Goal: Task Accomplishment & Management: Manage account settings

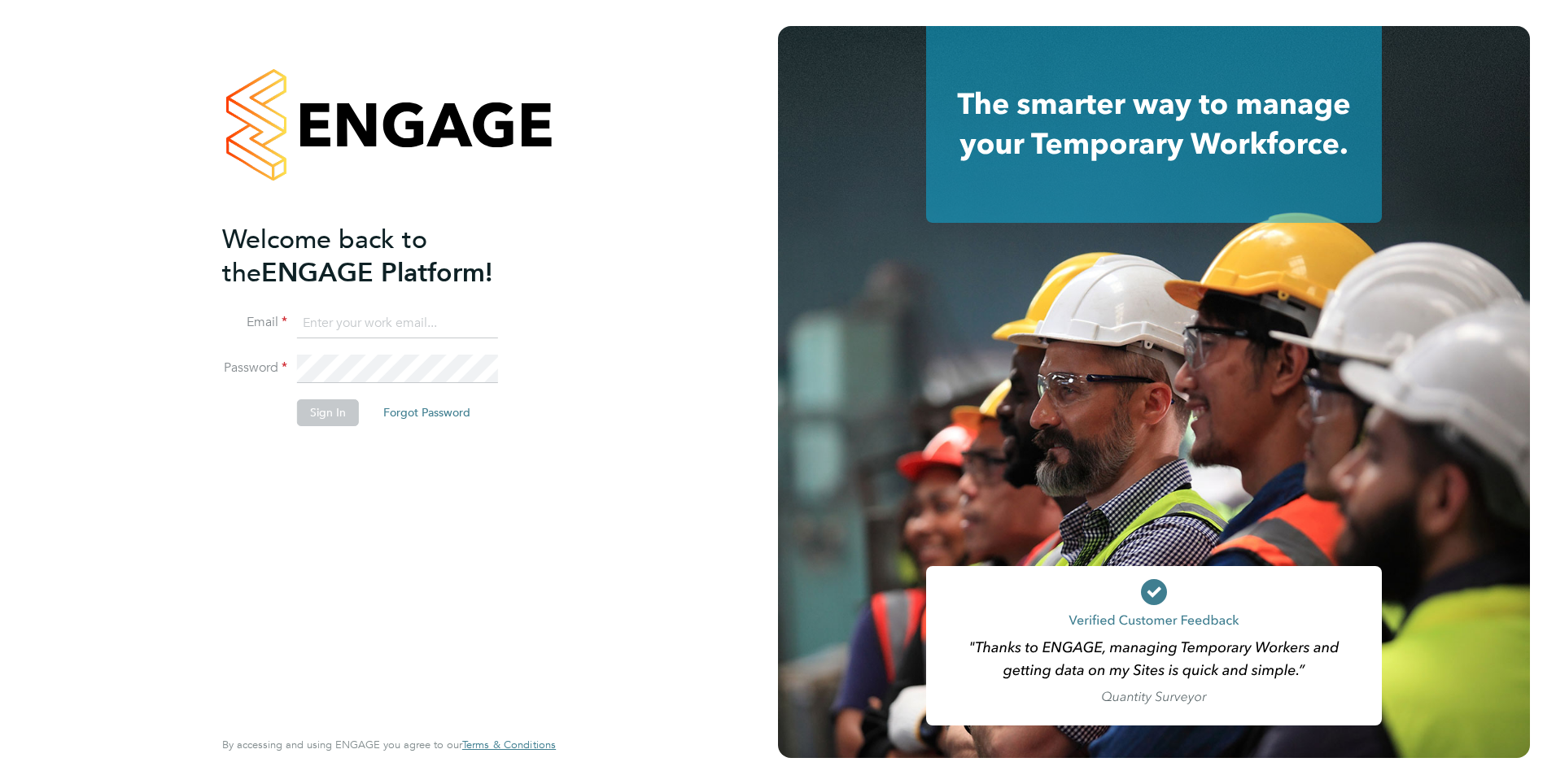
type input "mahnaz.asgari@ncclondon.ac.uk"
click at [336, 418] on button "Sign In" at bounding box center [328, 412] width 62 height 26
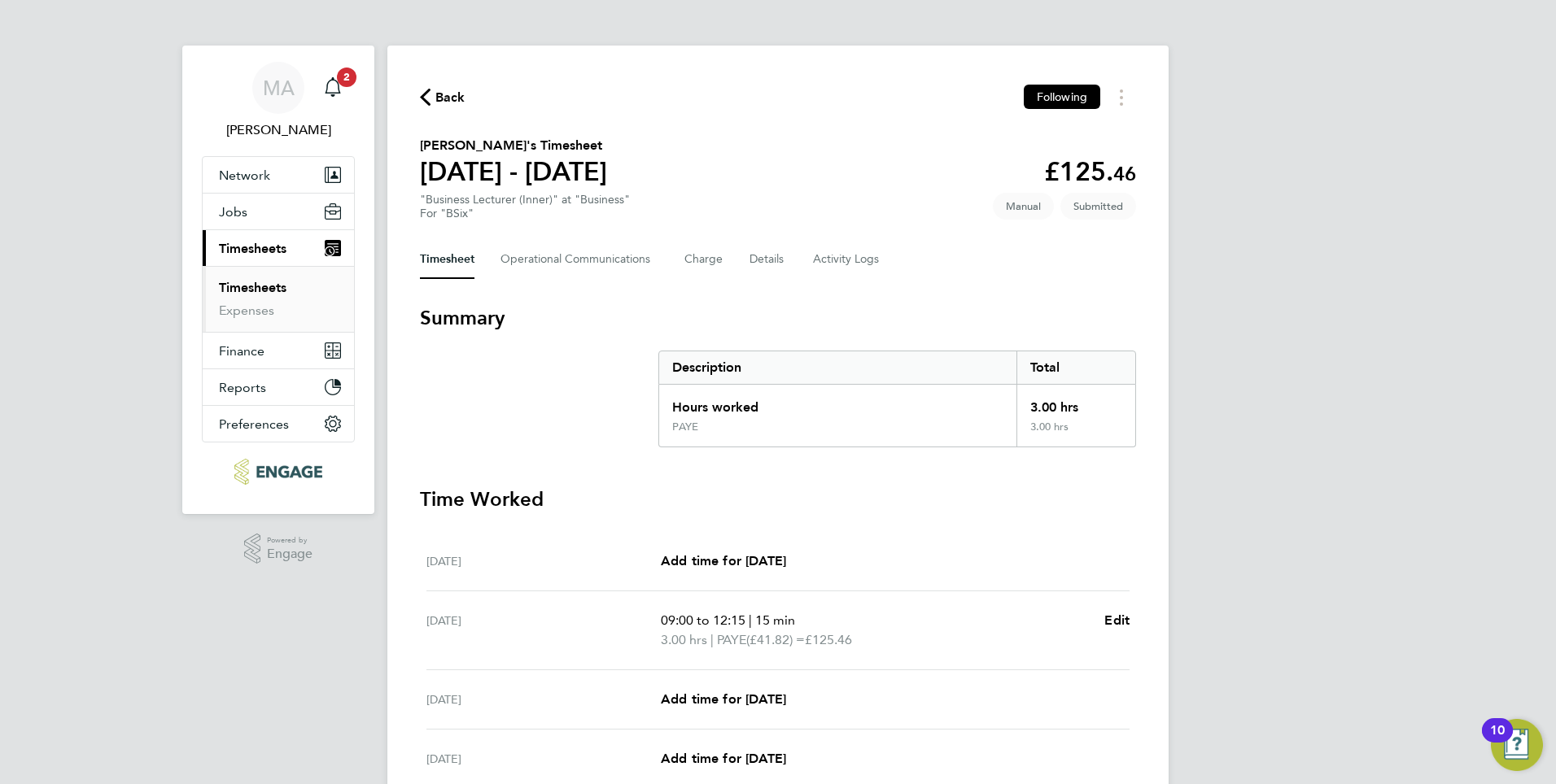
click at [265, 288] on link "Timesheets" at bounding box center [253, 288] width 68 height 15
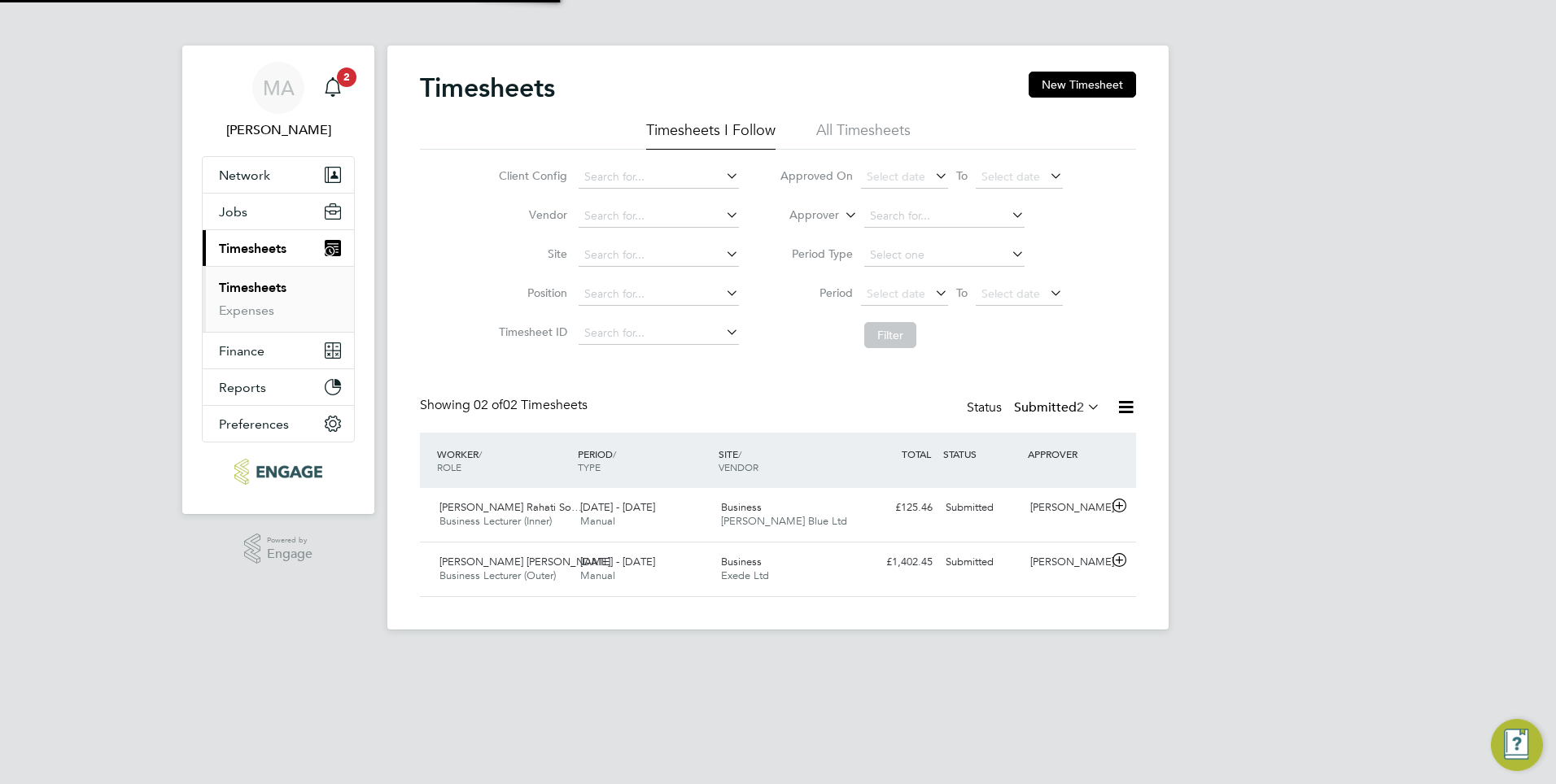
scroll to position [42, 142]
click at [610, 566] on span "22 - 28 Sep 2025" at bounding box center [617, 562] width 75 height 14
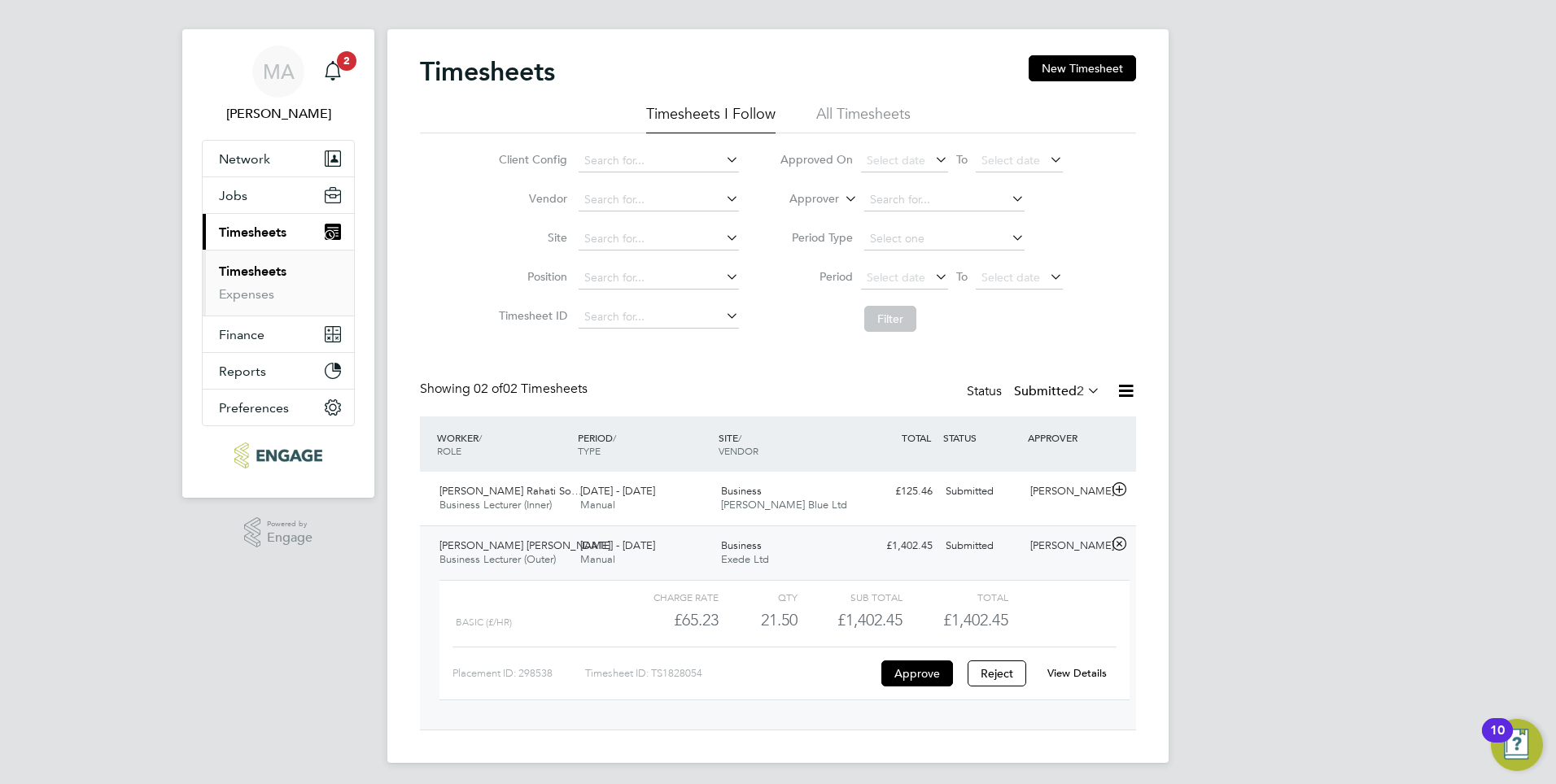
scroll to position [21, 0]
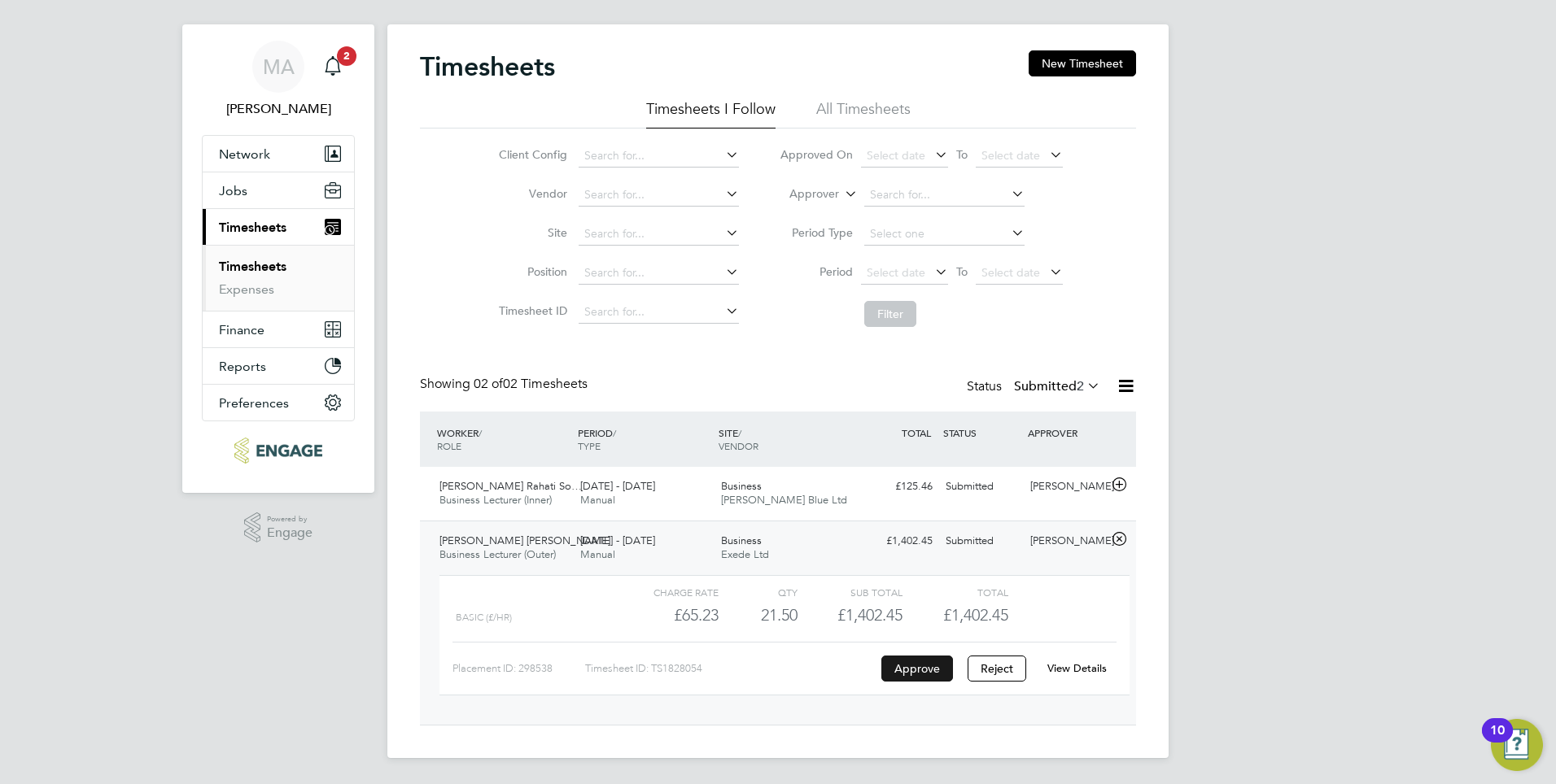
click at [895, 658] on button "Approve" at bounding box center [917, 669] width 71 height 26
click at [251, 266] on link "Timesheets" at bounding box center [253, 266] width 68 height 15
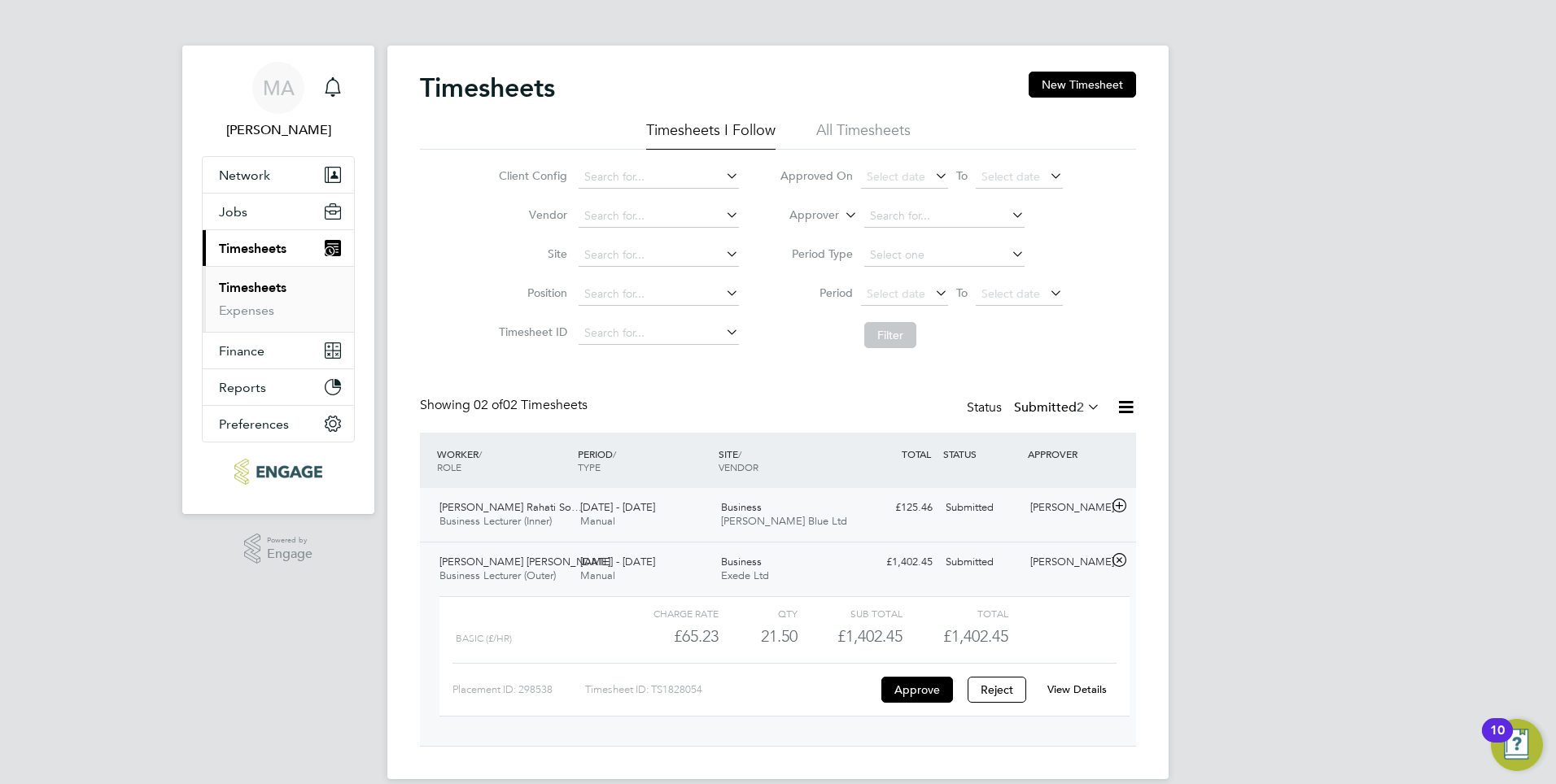
click at [491, 522] on span "Business Lecturer (Inner)" at bounding box center [496, 521] width 112 height 14
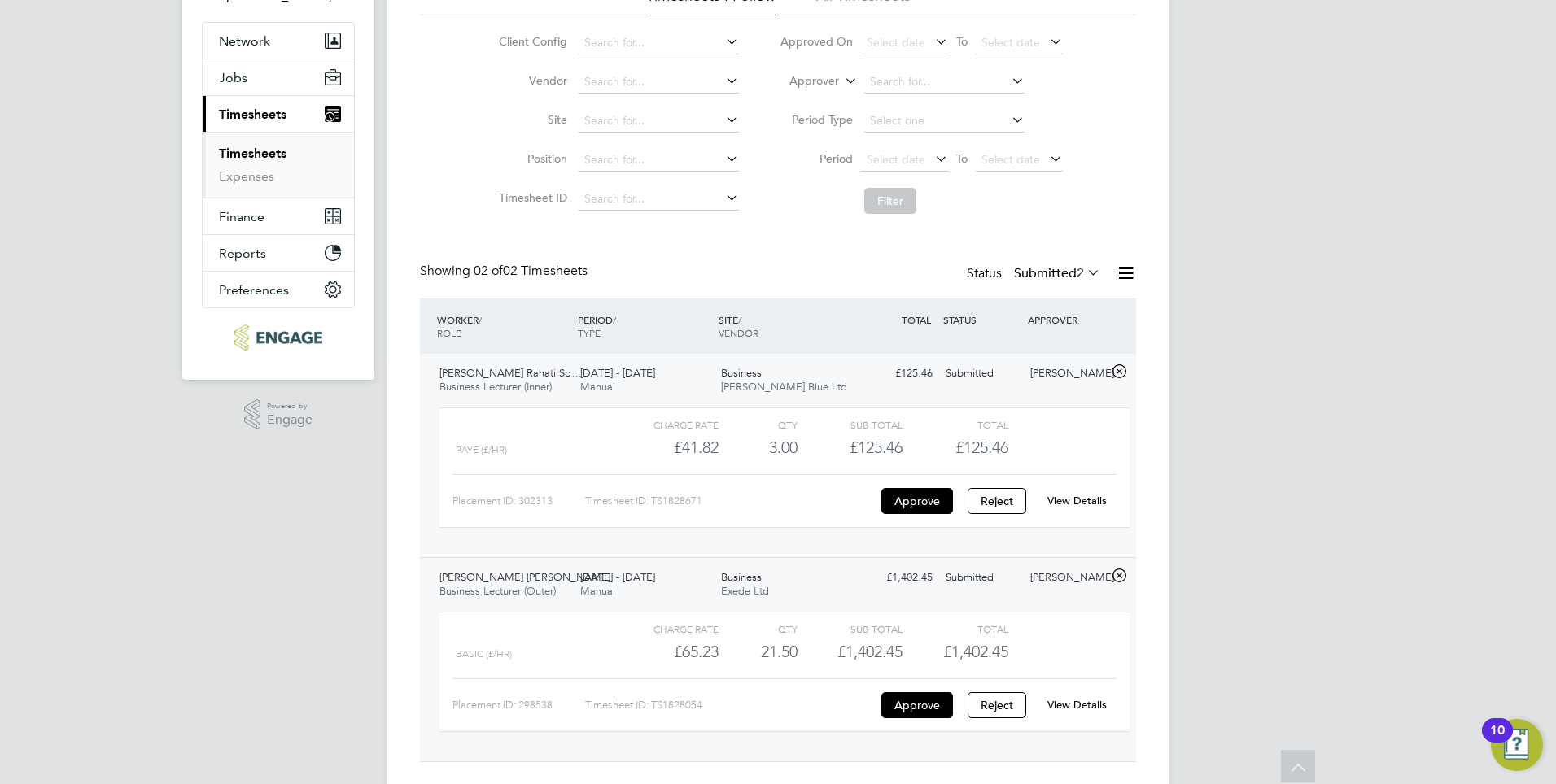
scroll to position [163, 0]
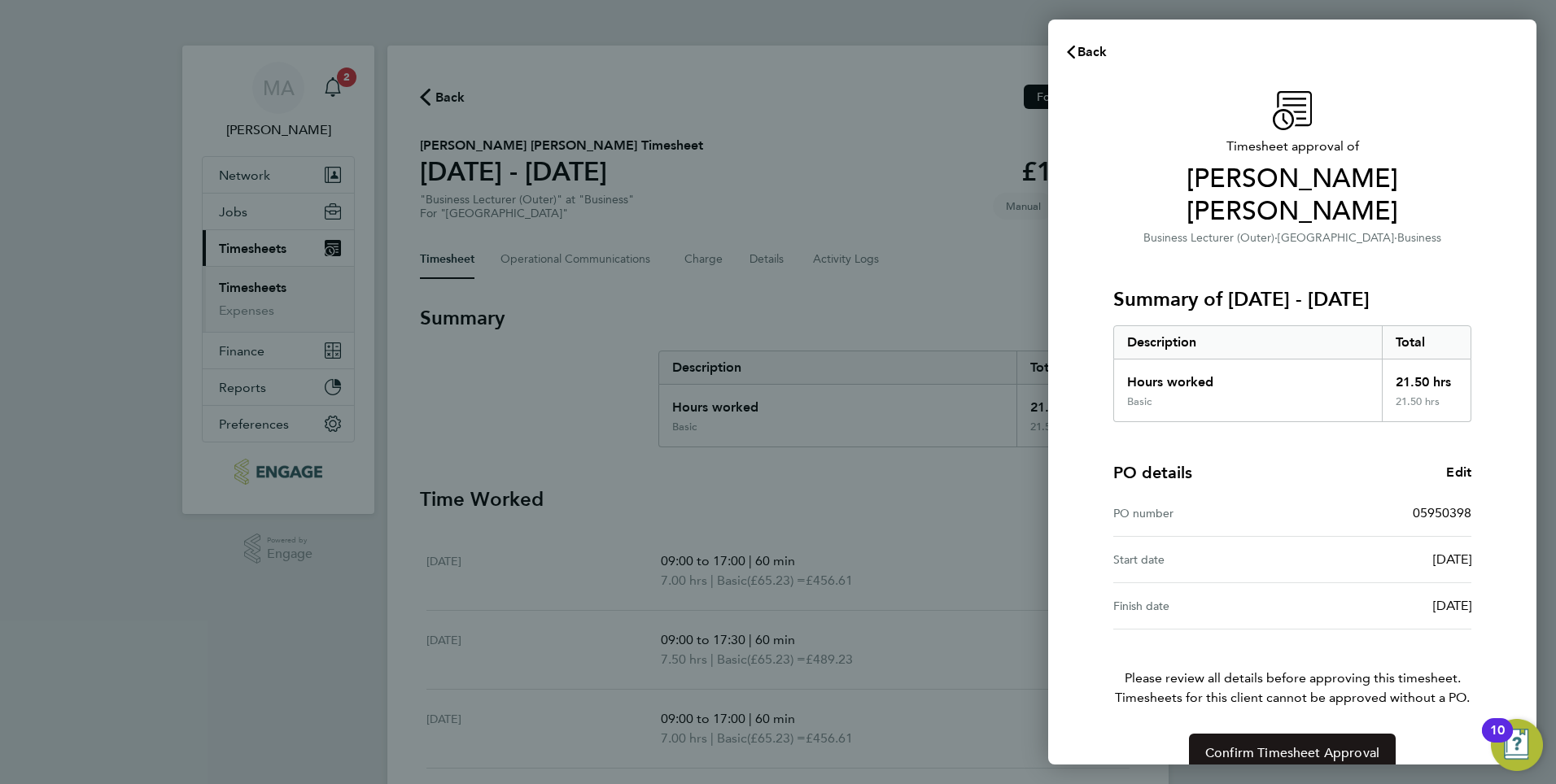
click at [1239, 745] on span "Confirm Timesheet Approval" at bounding box center [1292, 753] width 174 height 16
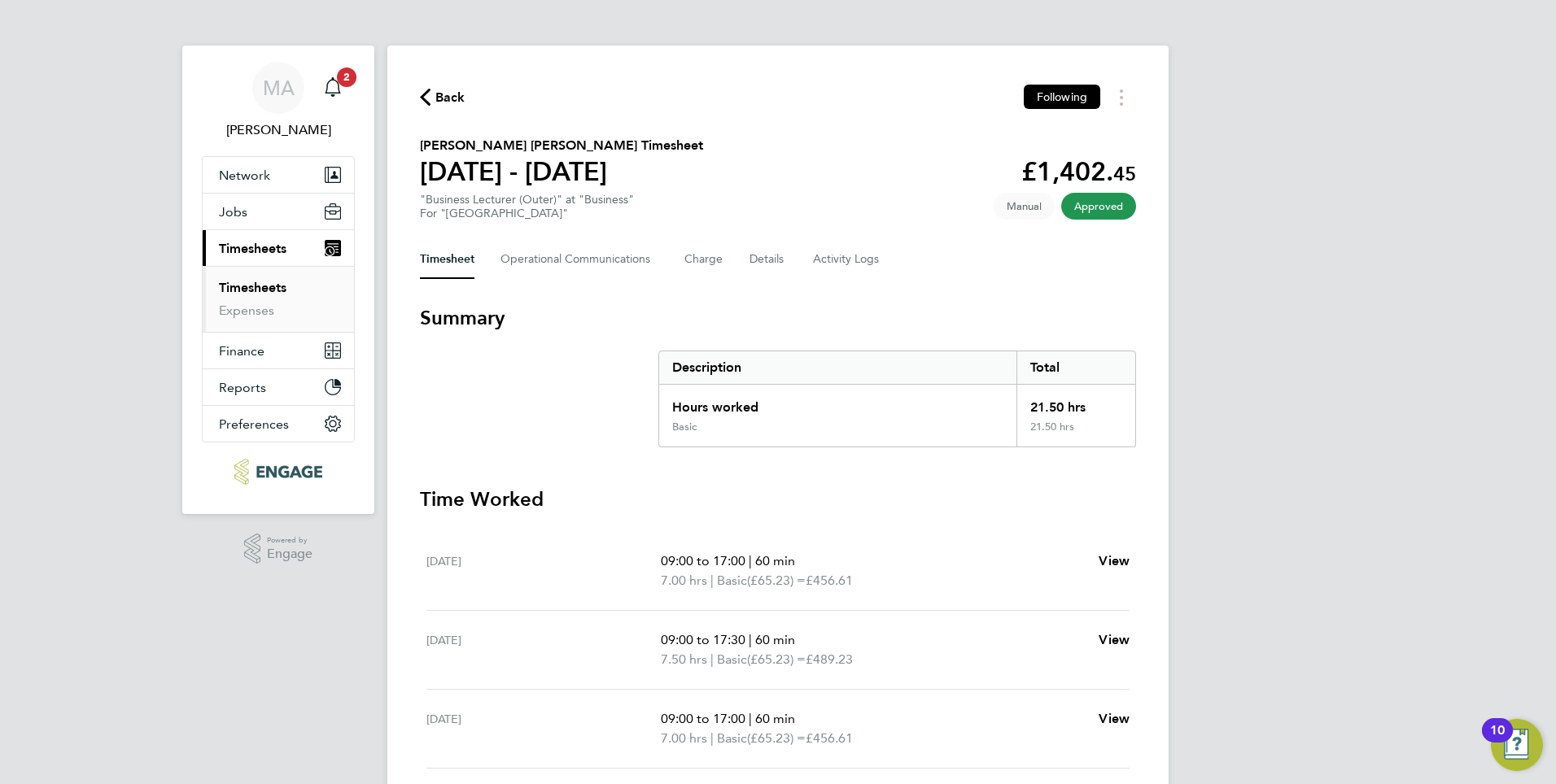
click at [262, 287] on link "Timesheets" at bounding box center [253, 288] width 68 height 15
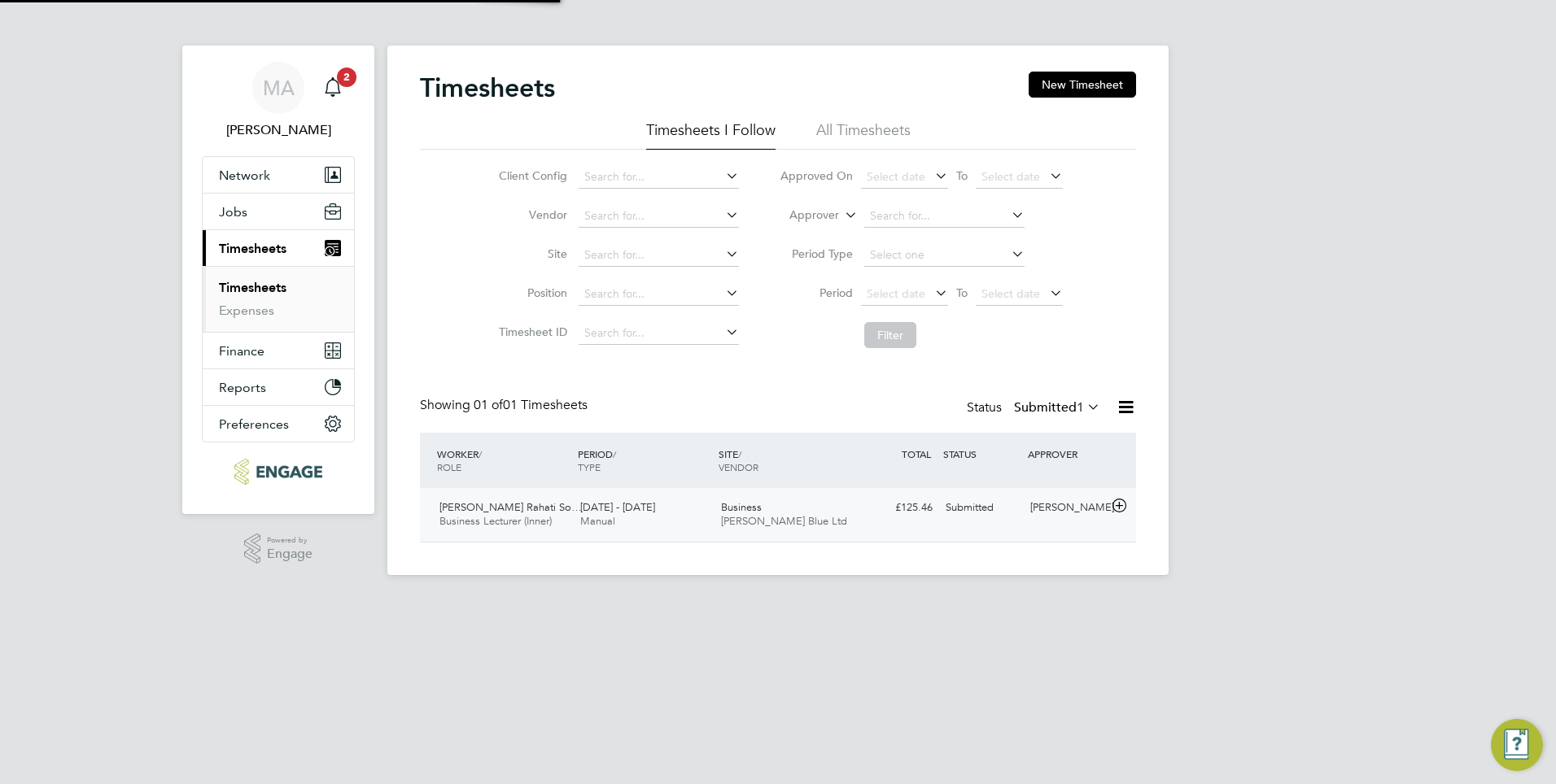
scroll to position [42, 142]
click at [608, 506] on span "22 - 28 Sep 2025" at bounding box center [617, 507] width 75 height 14
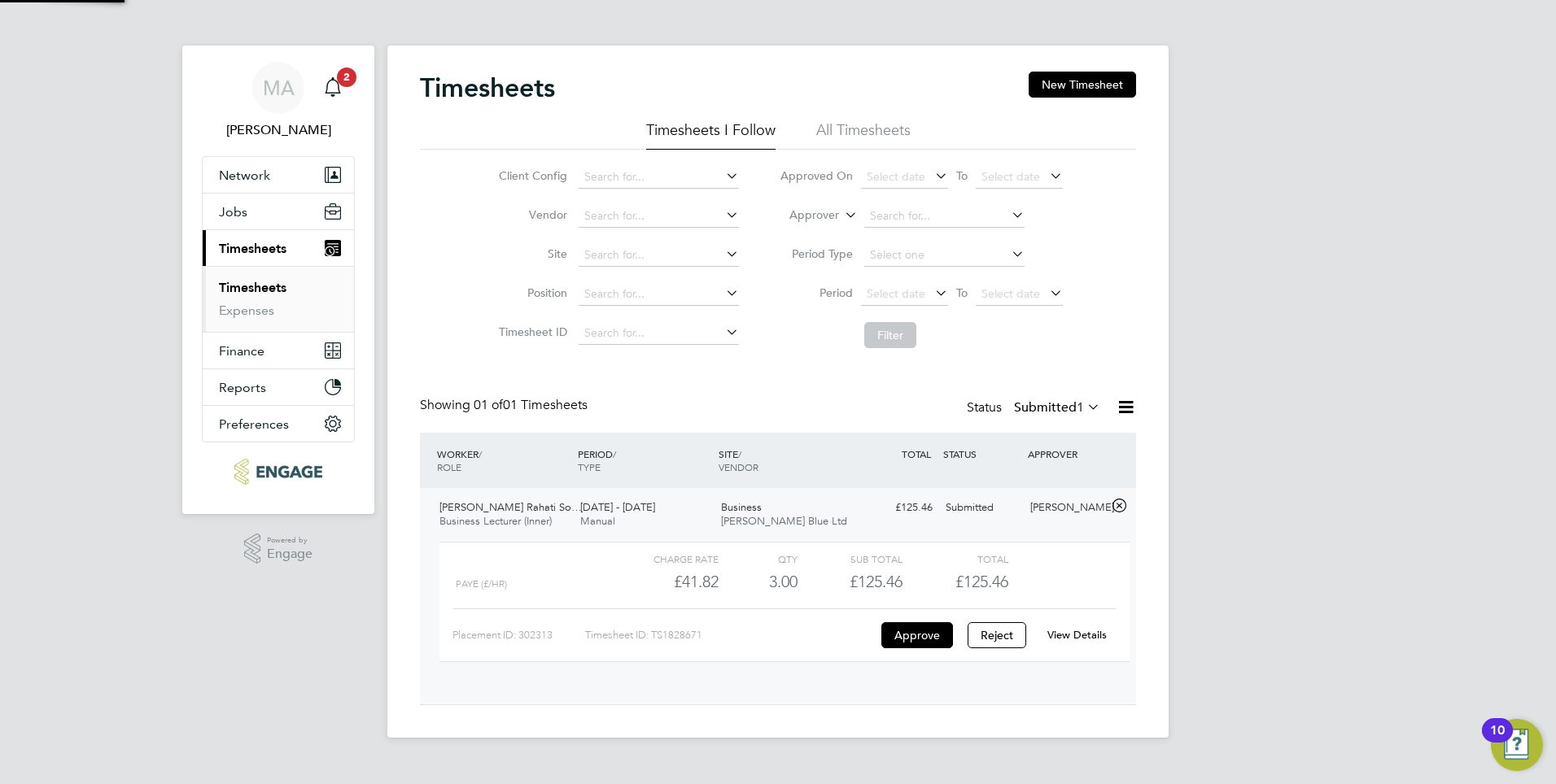
scroll to position [28, 159]
click at [1086, 635] on link "View Details" at bounding box center [1077, 635] width 59 height 14
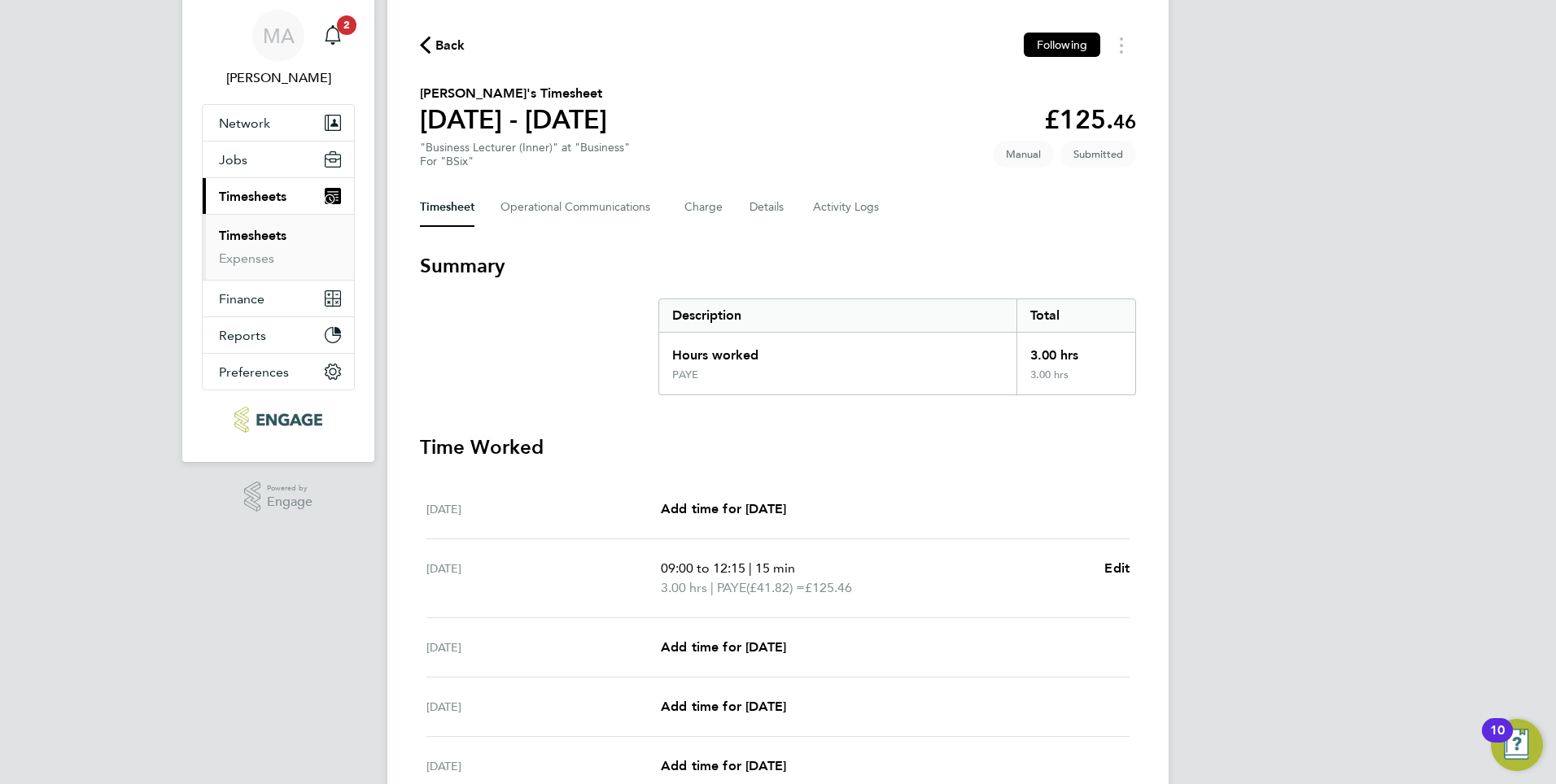
scroll to position [81, 0]
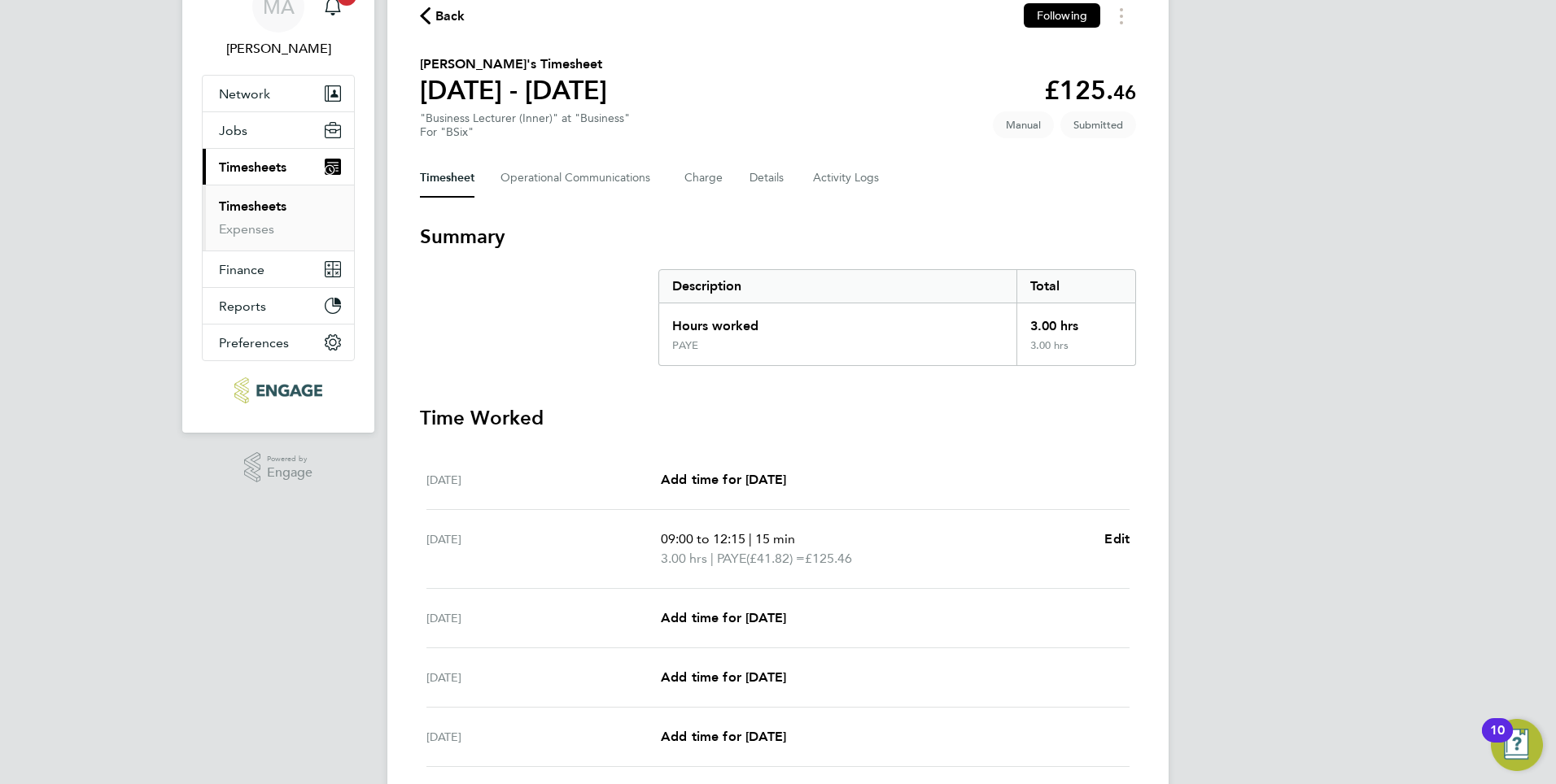
click at [1308, 486] on div "MA [PERSON_NAME] Notifications 2 Applications: Network Sites Workers Jobs Posit…" at bounding box center [778, 414] width 1556 height 991
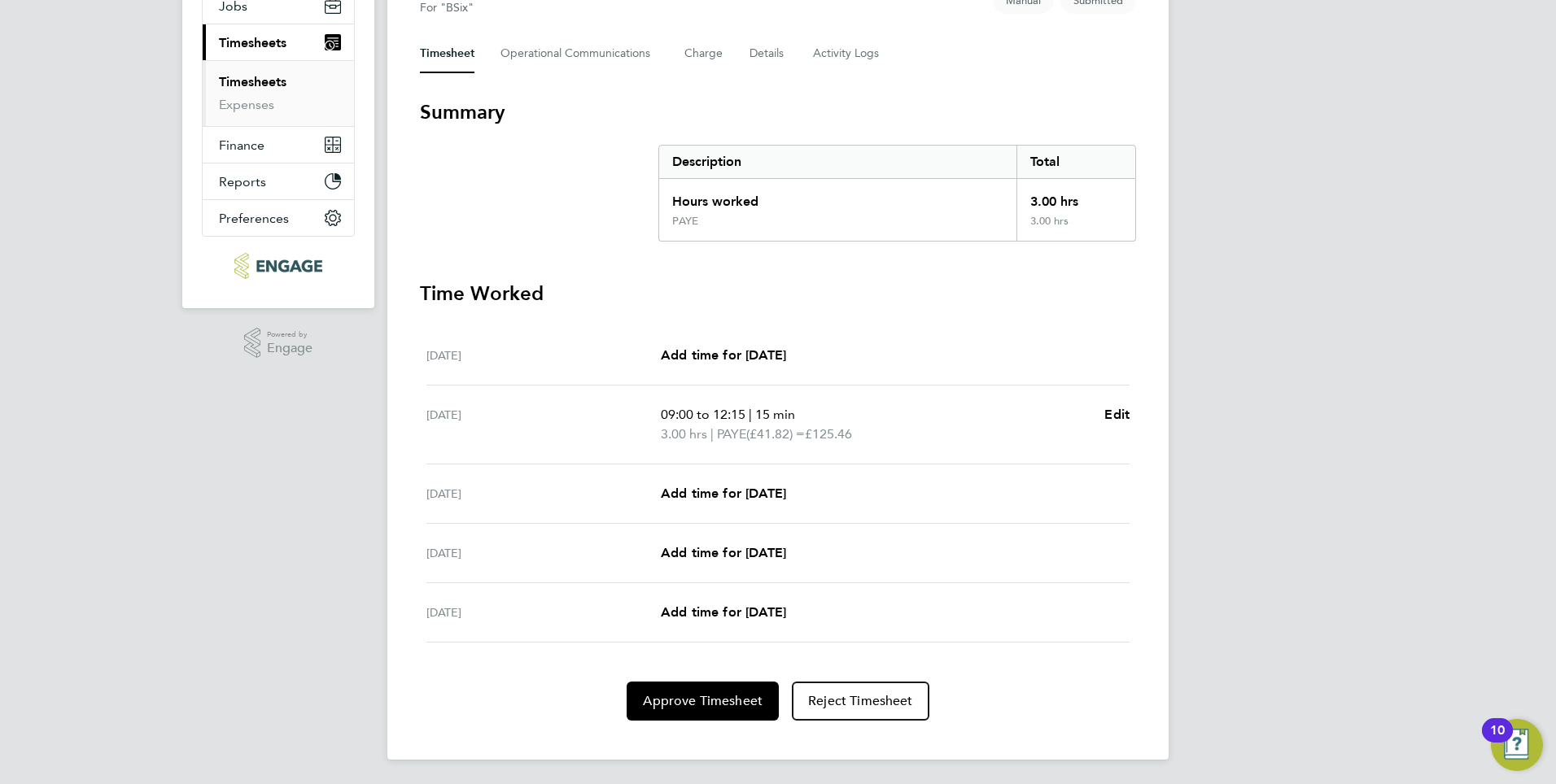
scroll to position [207, 0]
click at [722, 706] on span "Approve Timesheet" at bounding box center [702, 699] width 120 height 16
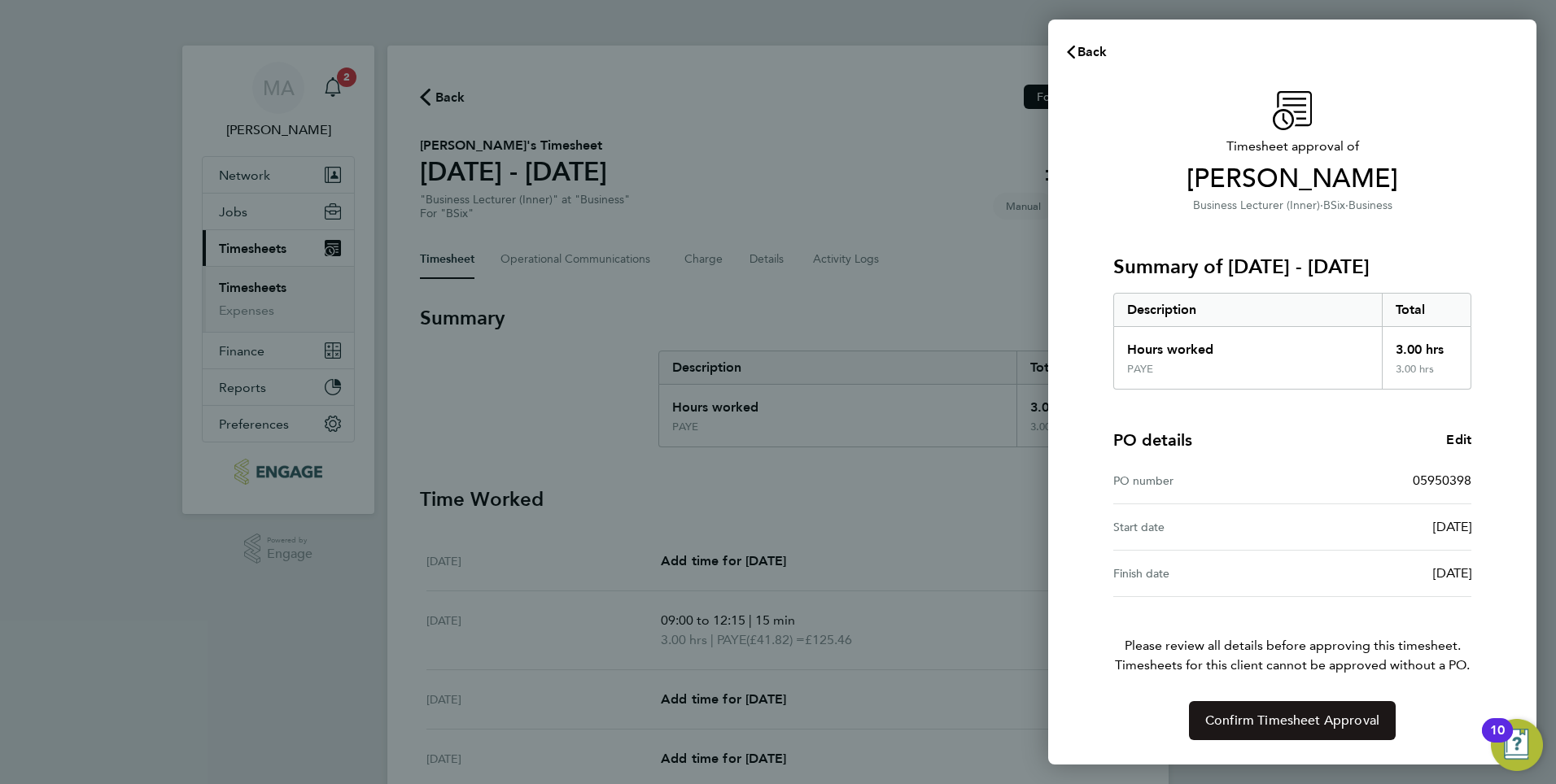
click at [1316, 729] on span "Confirm Timesheet Approval" at bounding box center [1292, 720] width 174 height 16
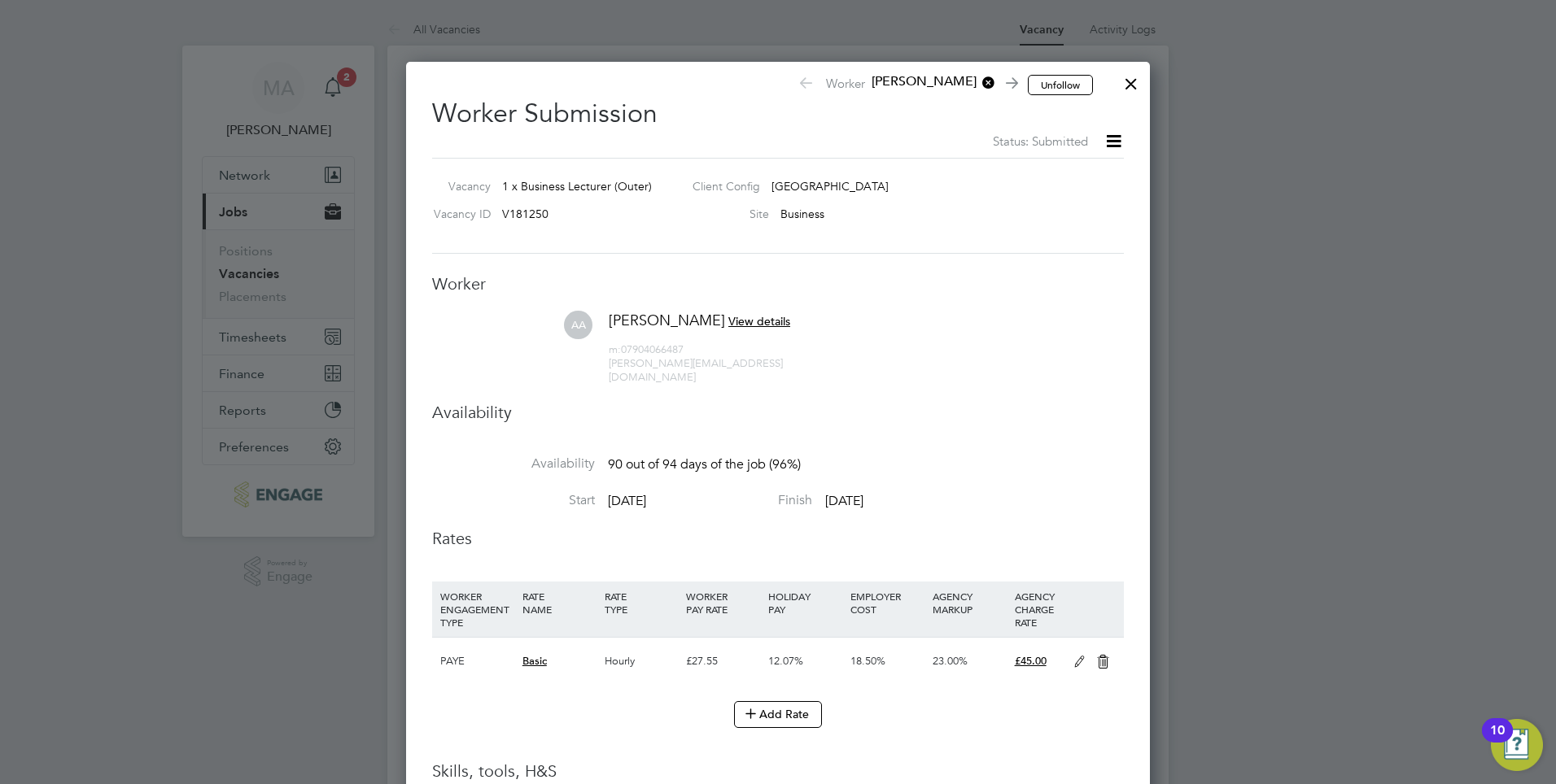
click at [1136, 77] on div at bounding box center [1131, 80] width 30 height 30
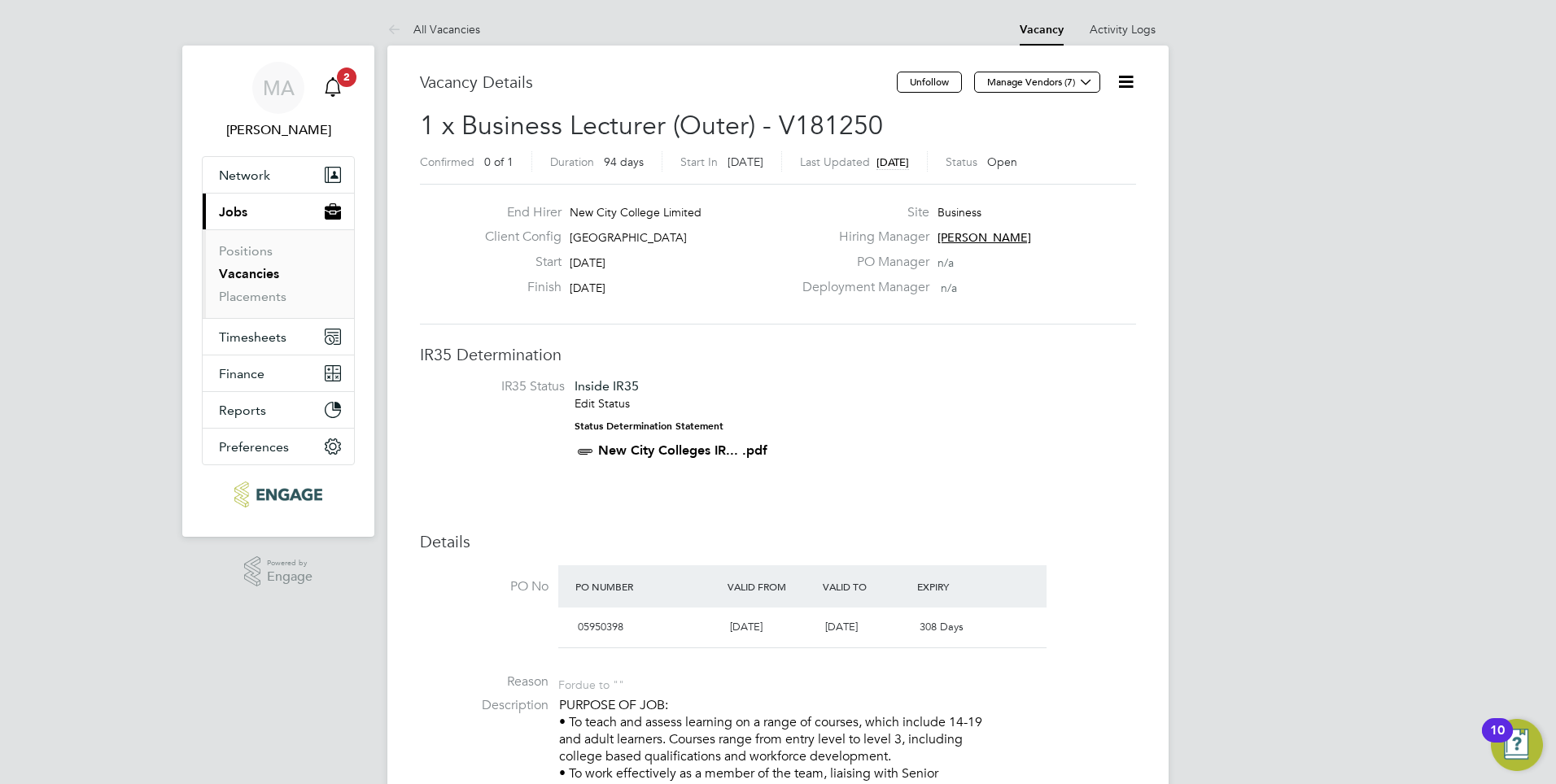
click at [342, 85] on app-alerts-badge "2" at bounding box center [346, 77] width 21 height 22
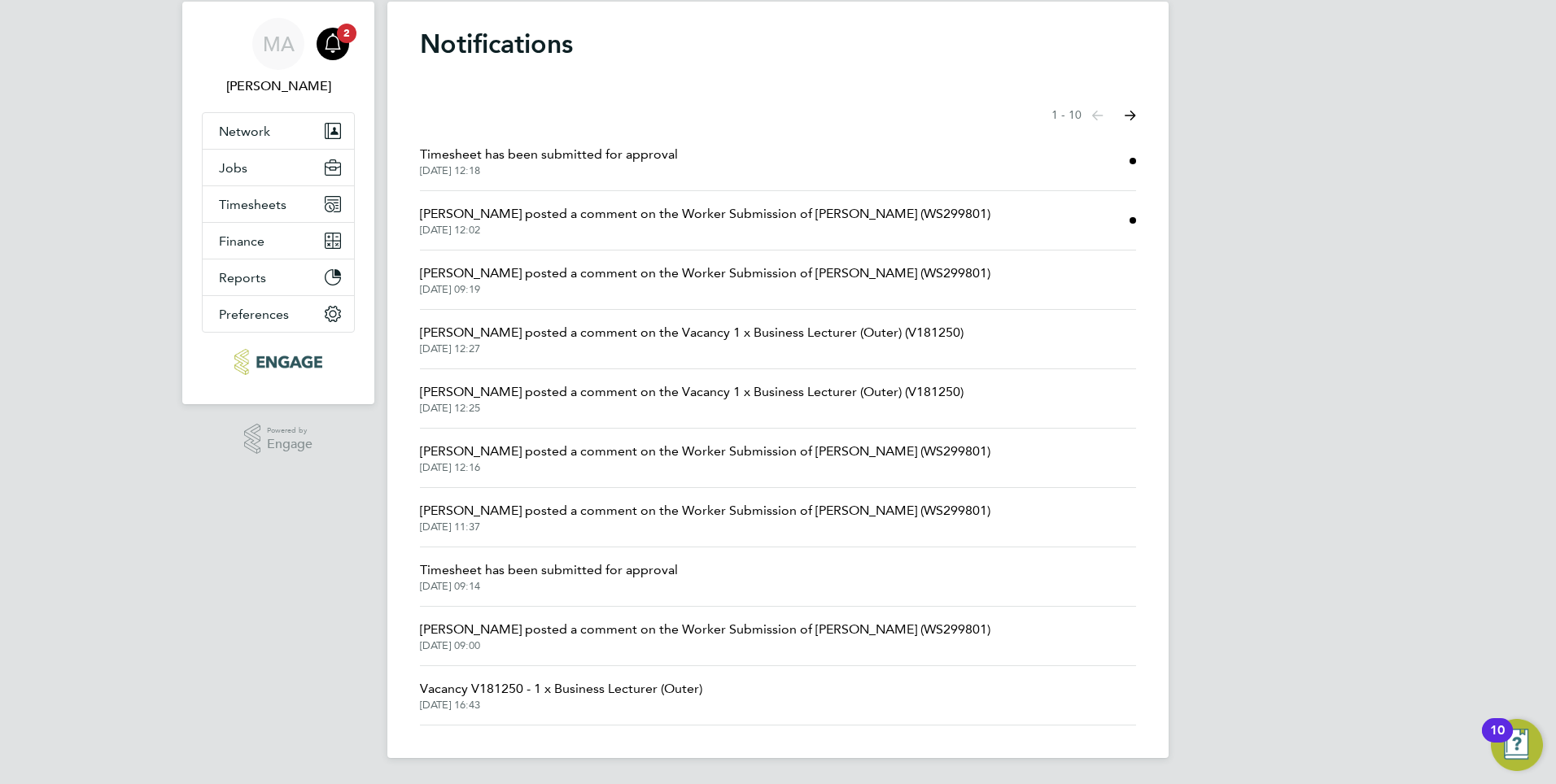
click at [498, 163] on span "Timesheet has been submitted for approval" at bounding box center [549, 154] width 258 height 20
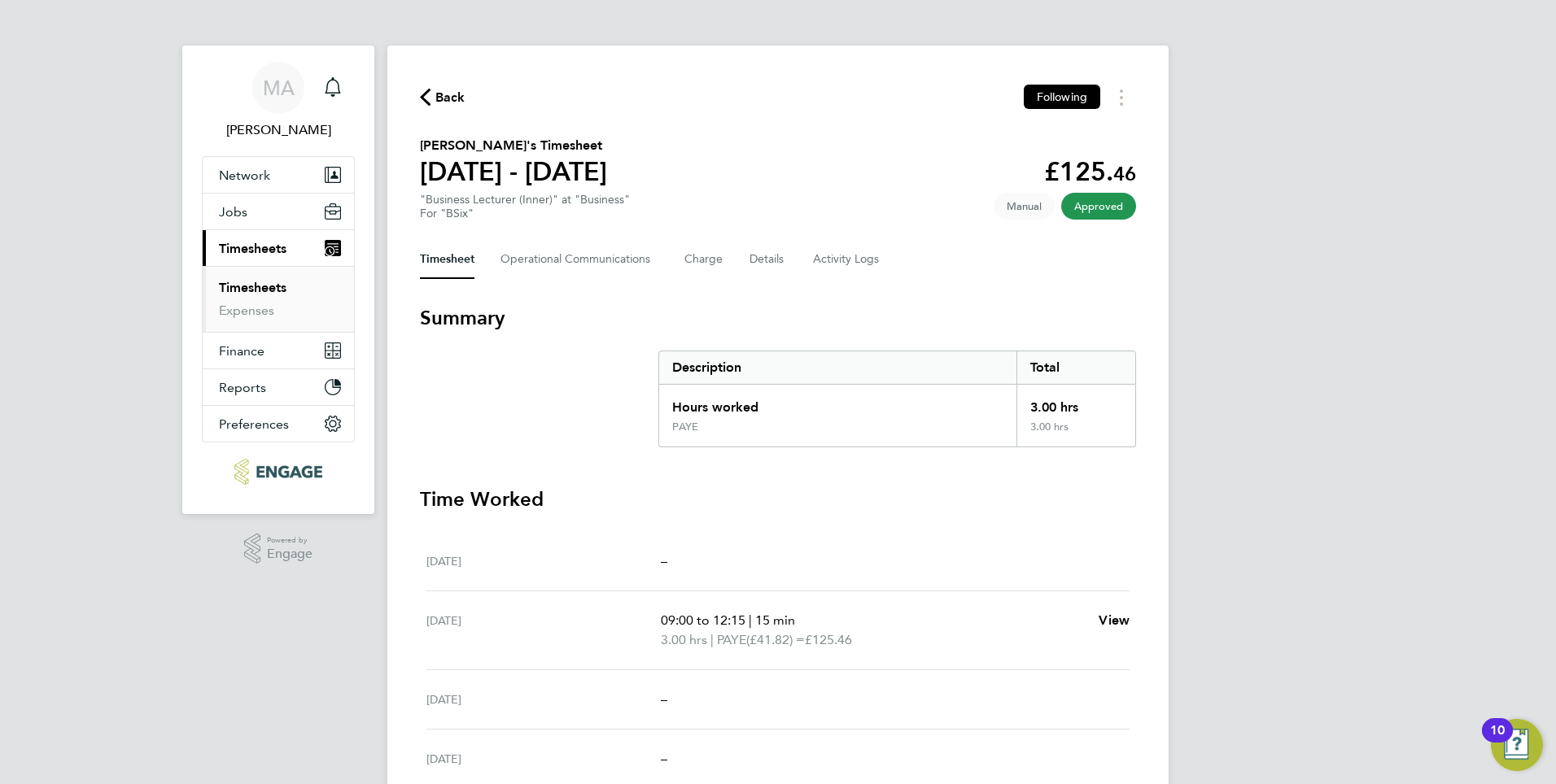
click at [242, 291] on link "Timesheets" at bounding box center [253, 288] width 68 height 15
